Goal: Information Seeking & Learning: Learn about a topic

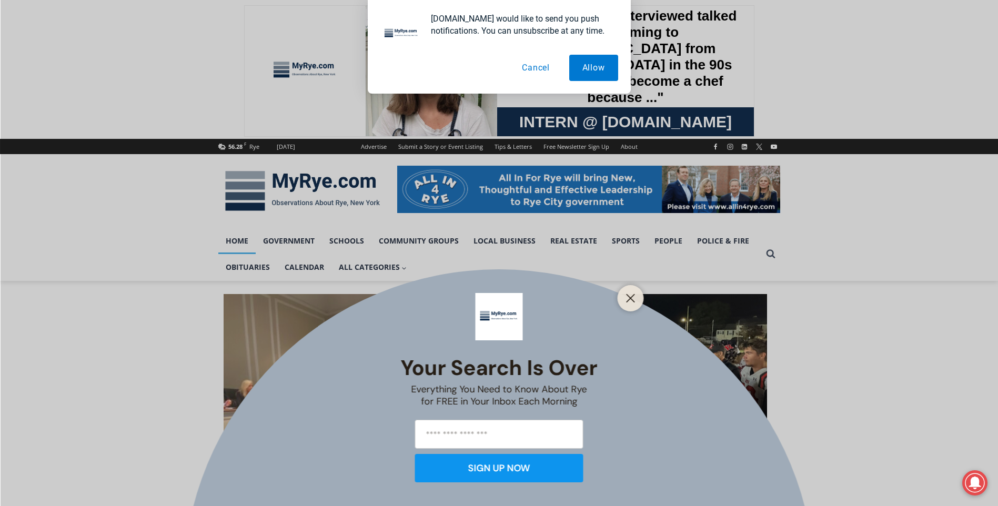
click at [533, 73] on button "Cancel" at bounding box center [536, 68] width 54 height 26
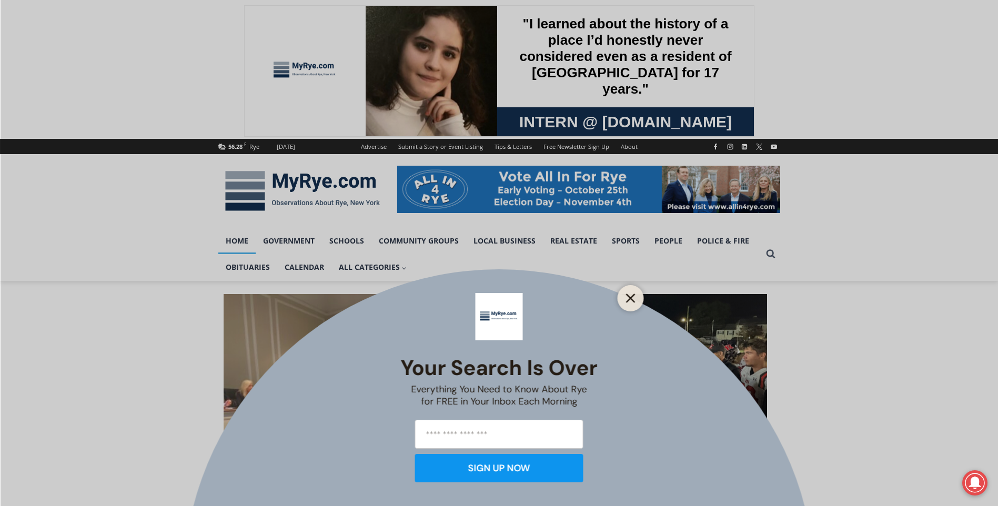
click at [634, 295] on line "Close" at bounding box center [630, 298] width 7 height 7
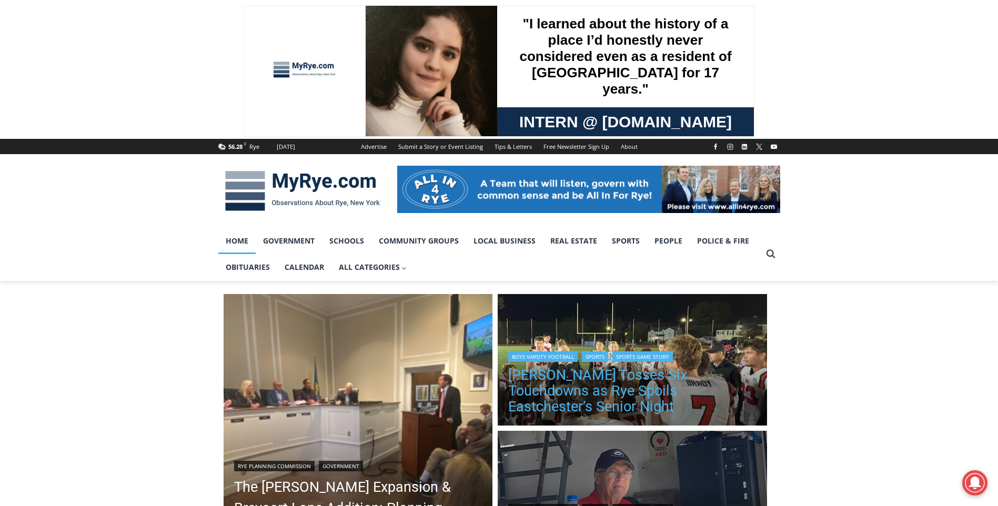
click at [635, 396] on link "[PERSON_NAME] Tosses Six Touchdowns as Rye Spoils Eastchester’s Senior Night" at bounding box center [632, 390] width 248 height 47
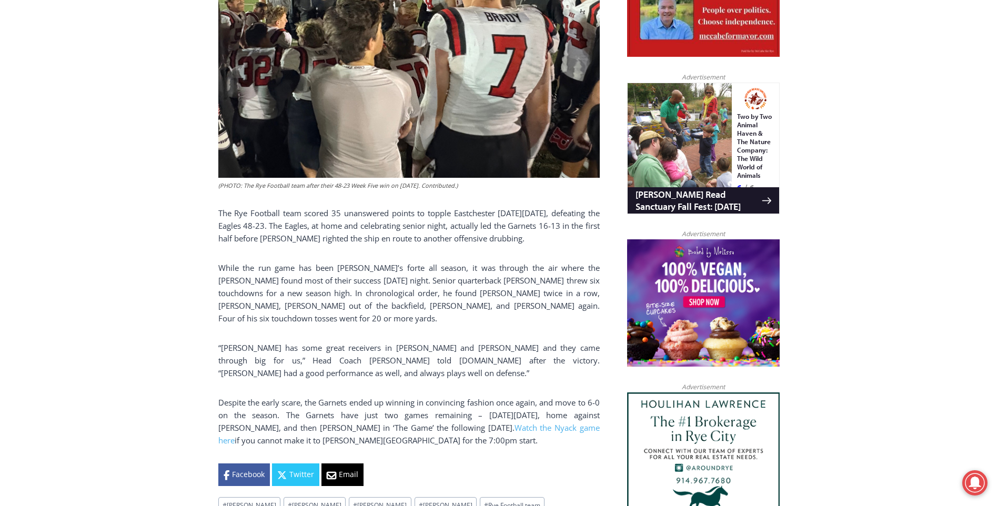
scroll to position [632, 0]
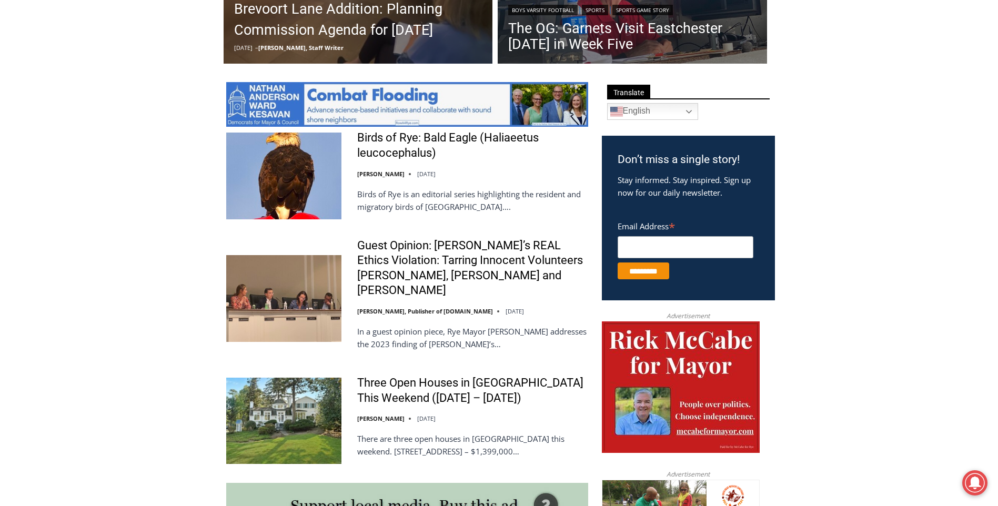
scroll to position [474, 0]
